Goal: Obtain resource: Obtain resource

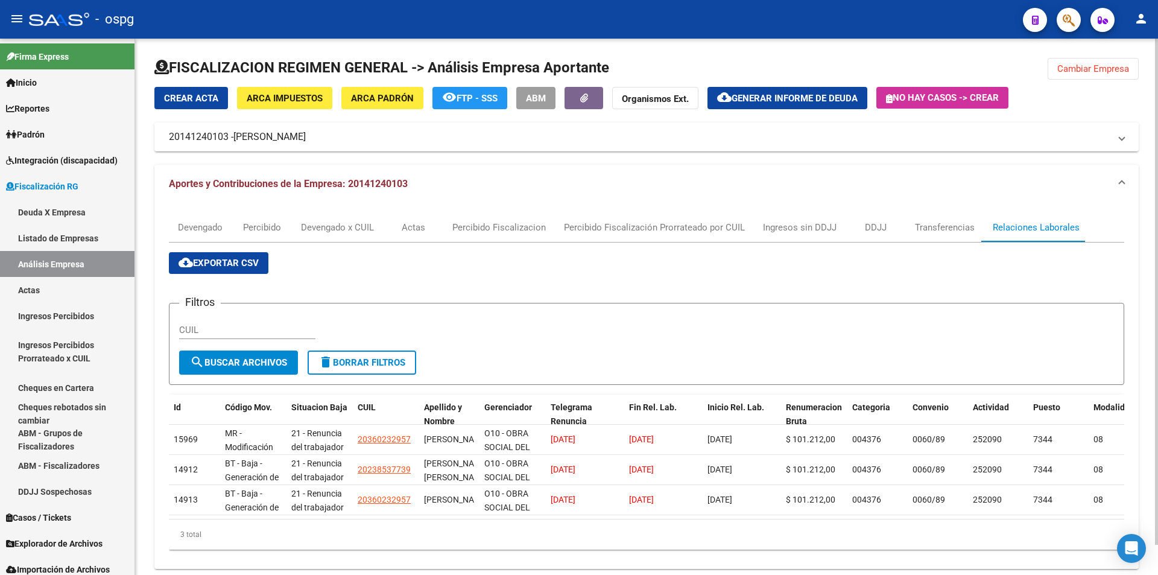
click at [1117, 75] on button "Cambiar Empresa" at bounding box center [1092, 69] width 91 height 22
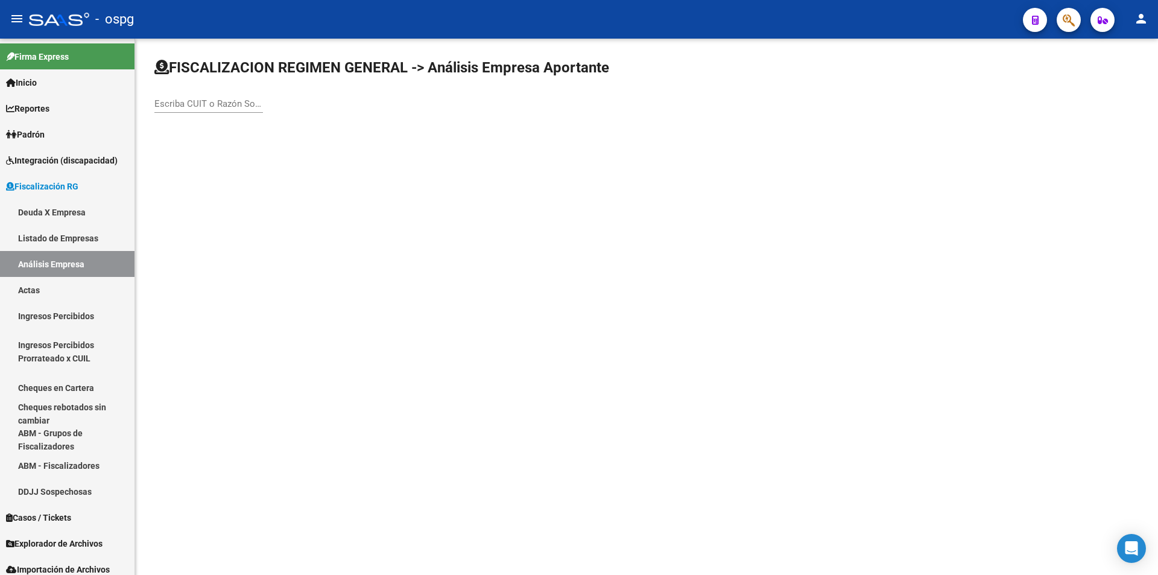
click at [206, 109] on div "Escriba CUIT o Razón Social para buscar" at bounding box center [208, 100] width 109 height 26
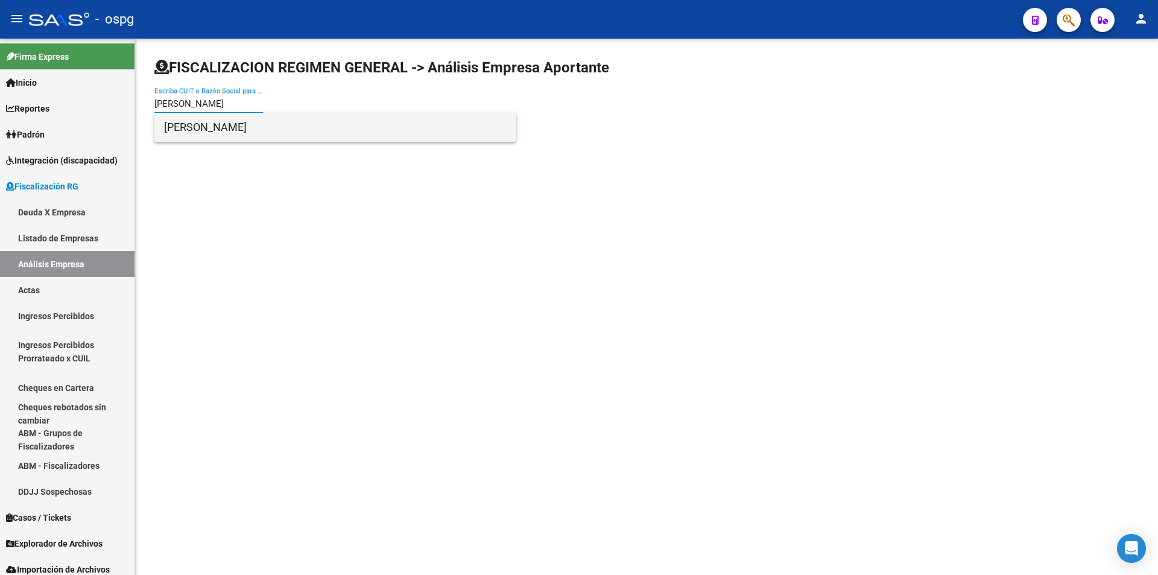
type input "[PERSON_NAME]"
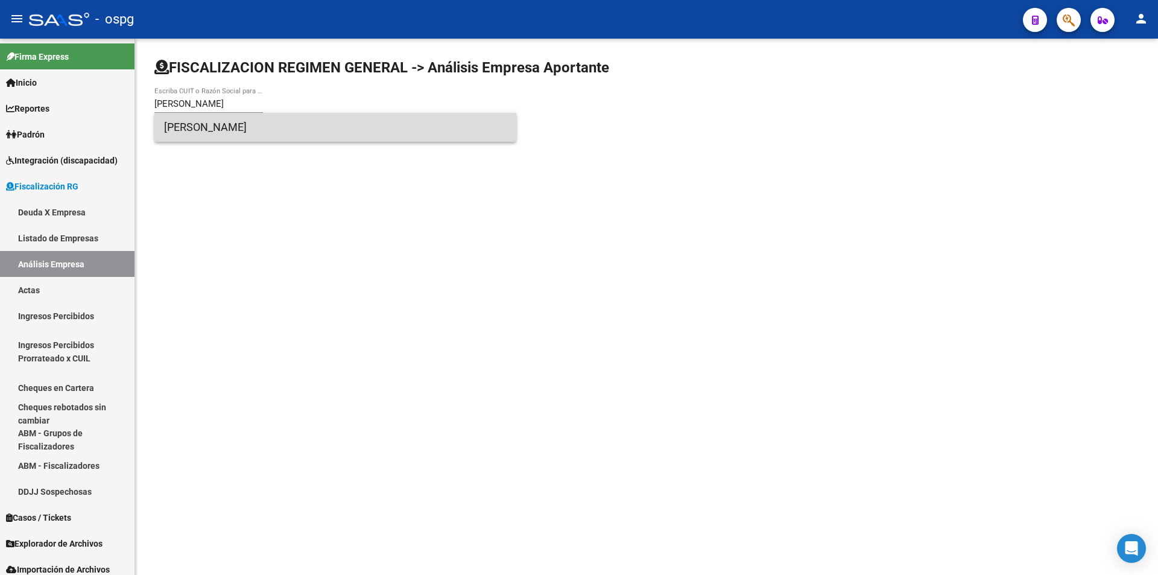
click at [218, 127] on span "[PERSON_NAME]" at bounding box center [335, 127] width 342 height 29
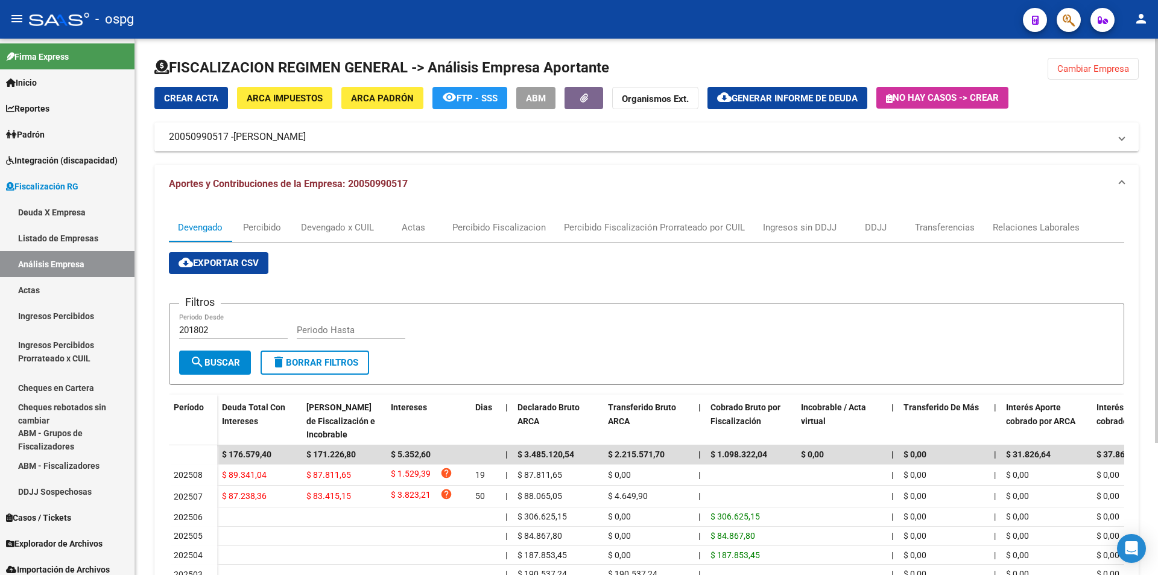
click at [781, 101] on span "Generar informe de deuda" at bounding box center [794, 98] width 126 height 11
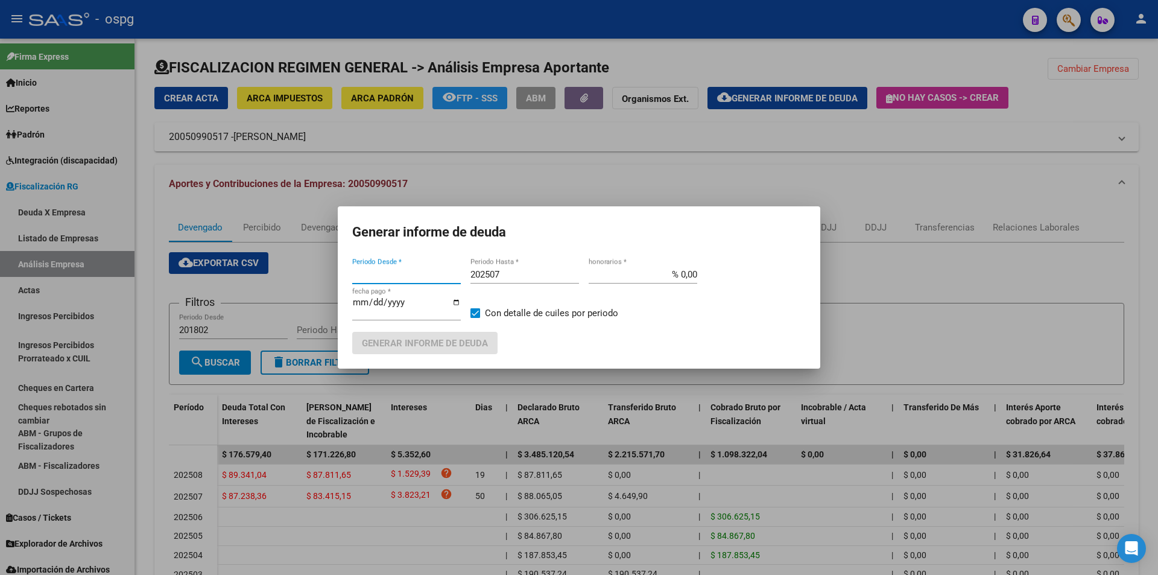
type input "202507"
click at [507, 274] on input "202507" at bounding box center [524, 274] width 109 height 11
type input "202508"
click at [471, 336] on button "Generar informe de deuda" at bounding box center [424, 343] width 145 height 22
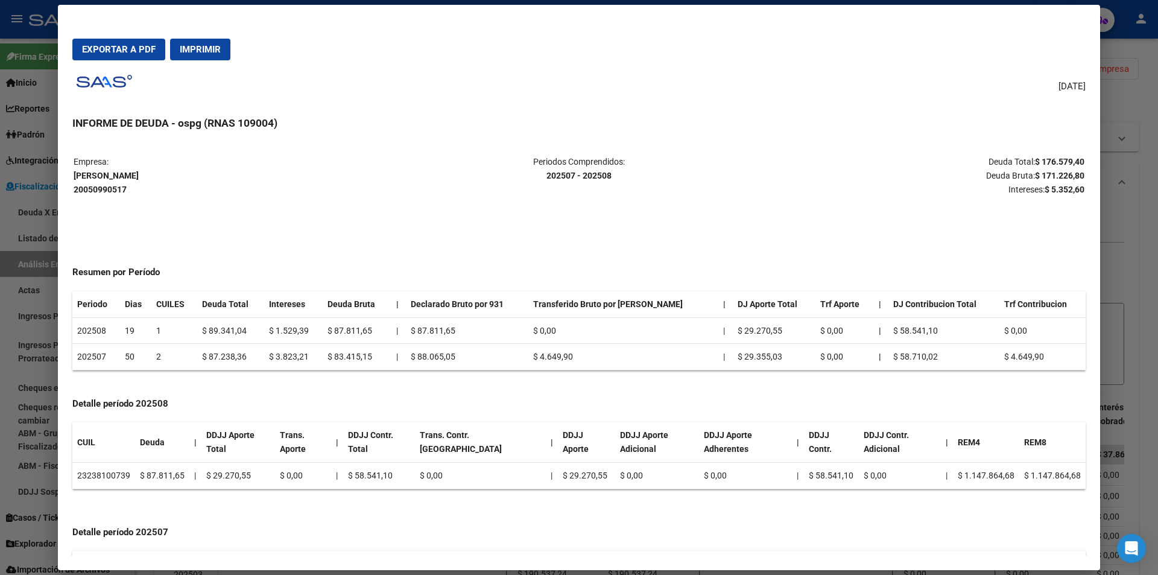
click at [1148, 314] on div at bounding box center [579, 287] width 1158 height 575
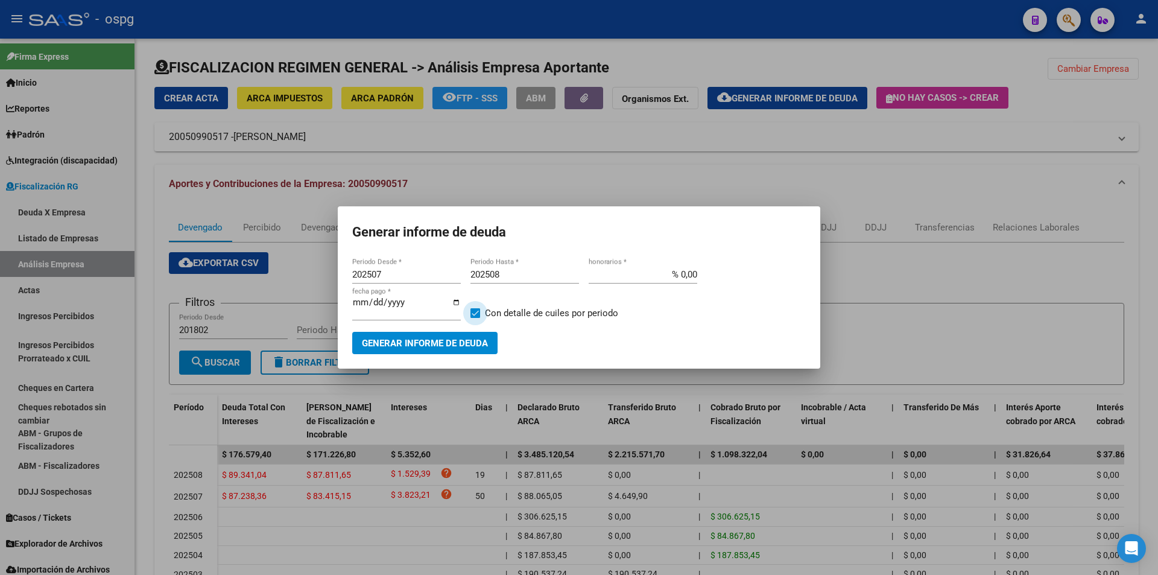
click at [473, 308] on span at bounding box center [475, 313] width 10 height 10
click at [474, 318] on input "Con detalle de cuiles por periodo" at bounding box center [474, 318] width 1 height 1
checkbox input "false"
click at [462, 341] on span "Generar informe de deuda" at bounding box center [425, 343] width 126 height 11
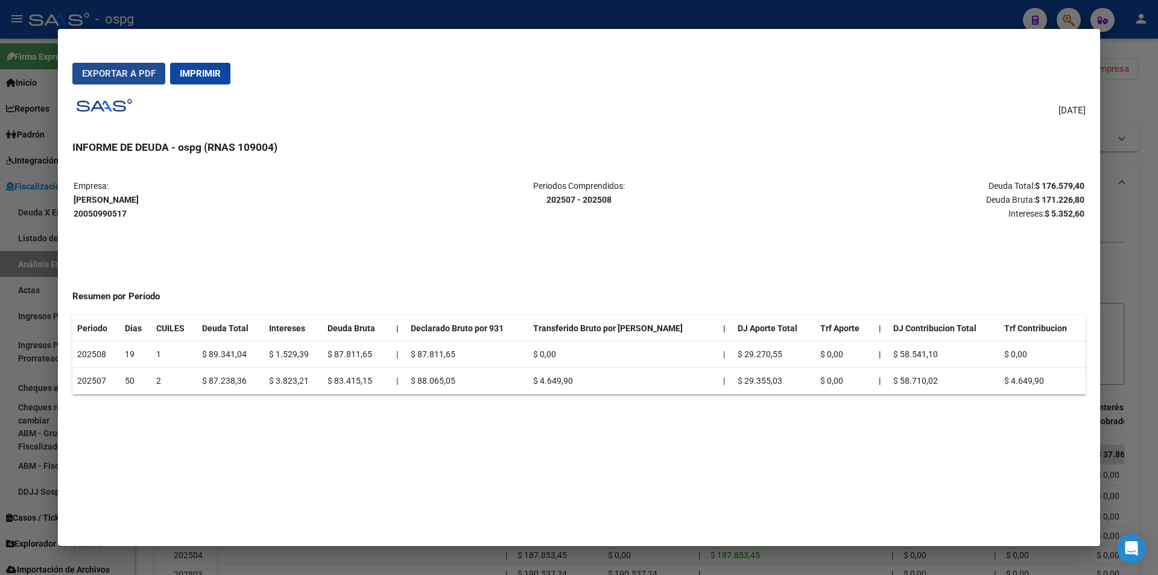
click at [106, 65] on button "Exportar a PDF" at bounding box center [118, 74] width 93 height 22
click at [1135, 110] on div at bounding box center [579, 287] width 1158 height 575
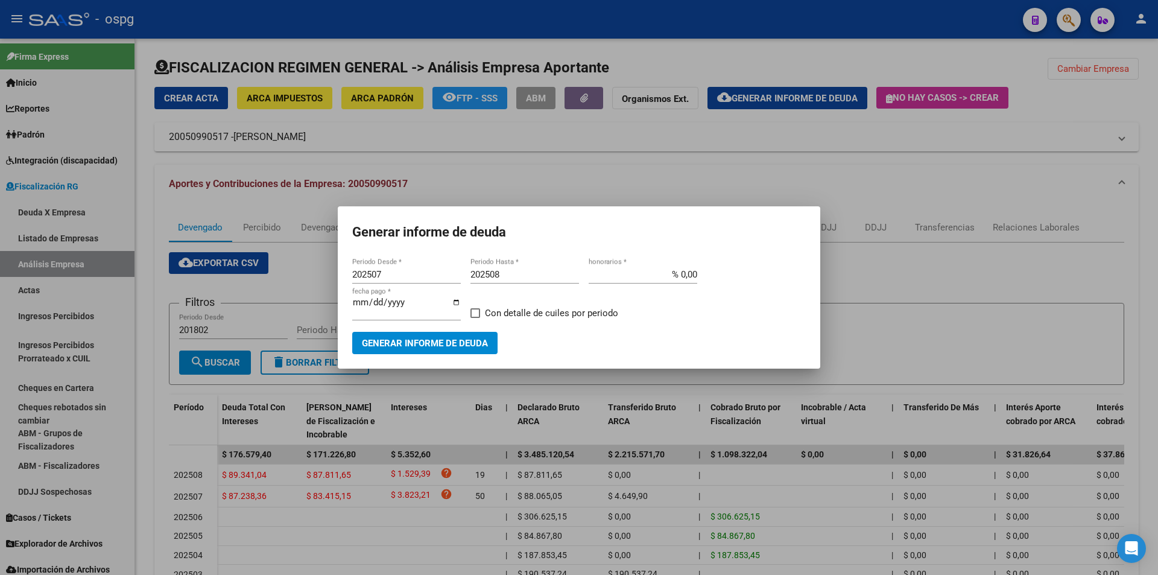
click at [1137, 107] on div at bounding box center [579, 287] width 1158 height 575
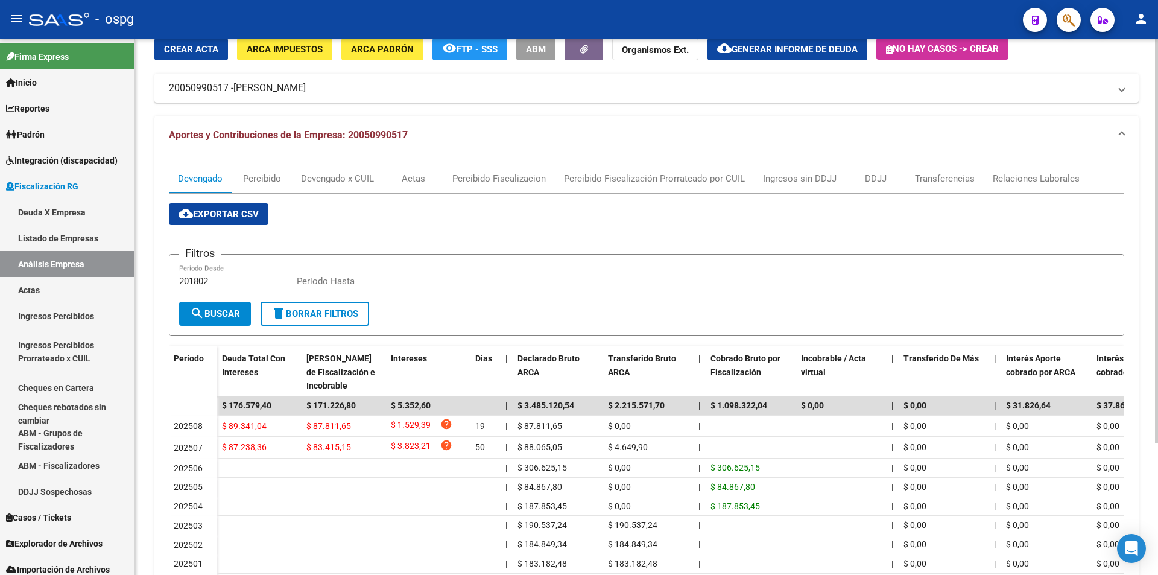
scroll to position [121, 0]
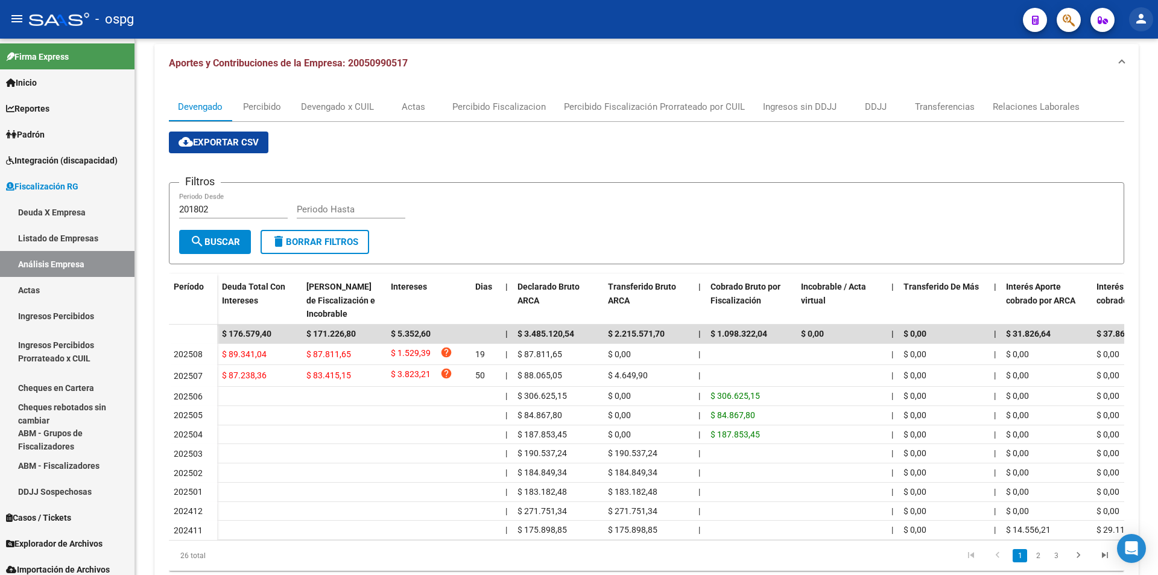
click at [1143, 19] on mat-icon "person" at bounding box center [1140, 18] width 14 height 14
click at [1120, 84] on button "exit_to_app Salir" at bounding box center [1116, 79] width 74 height 29
